Goal: Task Accomplishment & Management: Complete application form

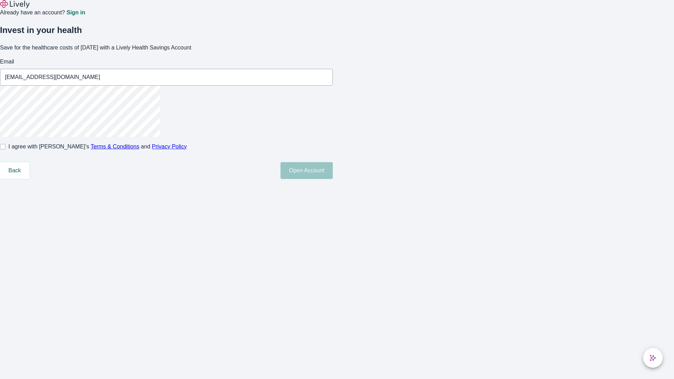
click at [6, 149] on input "I agree with Lively’s Terms & Conditions and Privacy Policy" at bounding box center [3, 147] width 6 height 6
checkbox input "true"
click at [333, 179] on button "Open Account" at bounding box center [306, 170] width 52 height 17
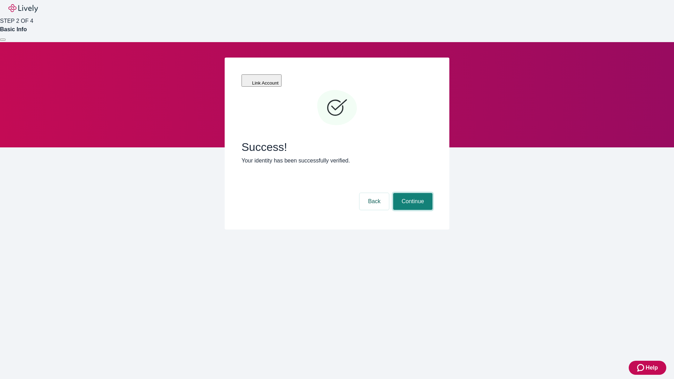
click at [412, 193] on button "Continue" at bounding box center [412, 201] width 39 height 17
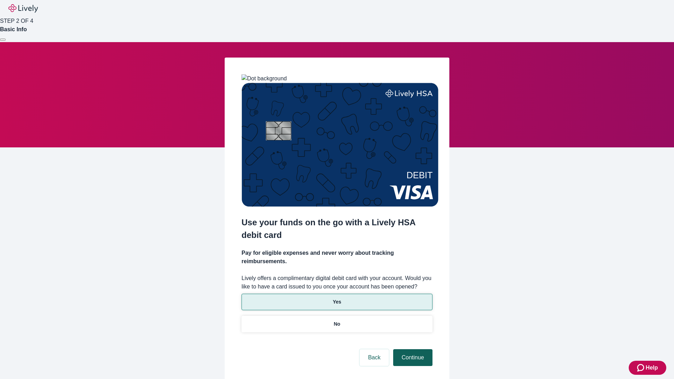
click at [337, 298] on p "Yes" at bounding box center [337, 301] width 8 height 7
click at [412, 349] on button "Continue" at bounding box center [412, 357] width 39 height 17
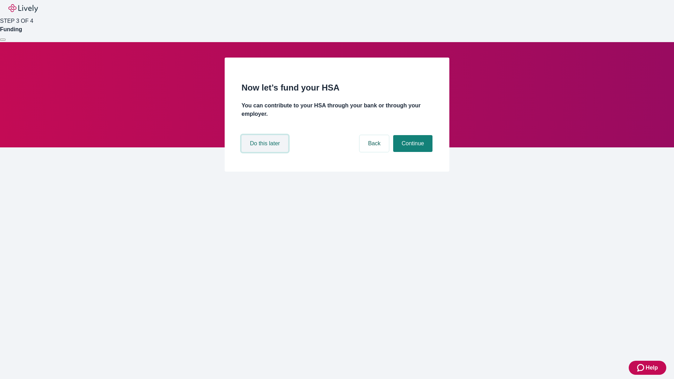
click at [266, 152] on button "Do this later" at bounding box center [264, 143] width 47 height 17
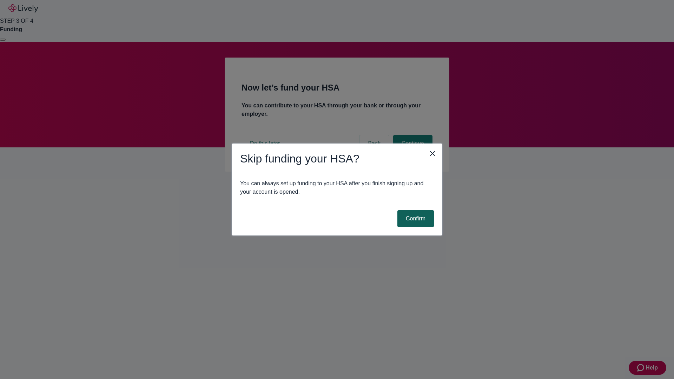
click at [414, 219] on button "Confirm" at bounding box center [415, 218] width 36 height 17
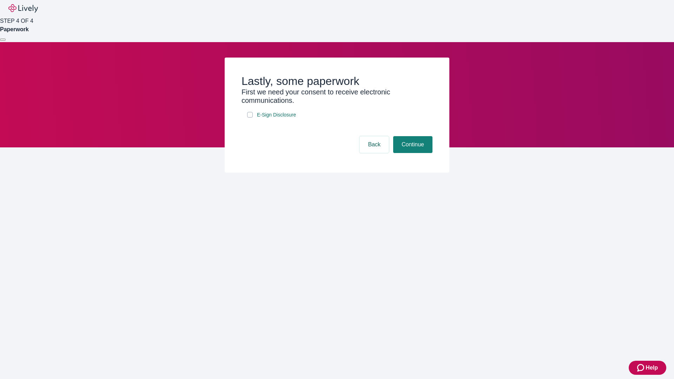
click at [250, 118] on input "E-Sign Disclosure" at bounding box center [250, 115] width 6 height 6
checkbox input "true"
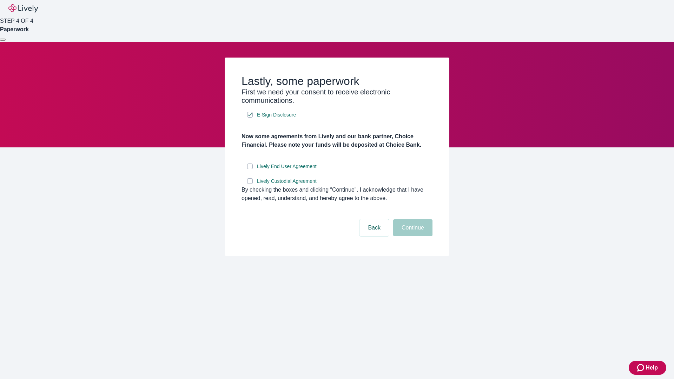
click at [250, 169] on input "Lively End User Agreement" at bounding box center [250, 167] width 6 height 6
checkbox input "true"
click at [250, 184] on input "Lively Custodial Agreement" at bounding box center [250, 181] width 6 height 6
checkbox input "true"
click at [412, 236] on button "Continue" at bounding box center [412, 227] width 39 height 17
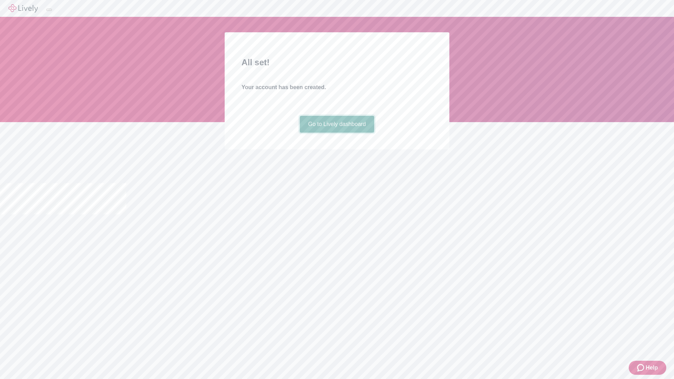
click at [337, 133] on link "Go to Lively dashboard" at bounding box center [337, 124] width 75 height 17
